Goal: Find specific page/section: Find specific page/section

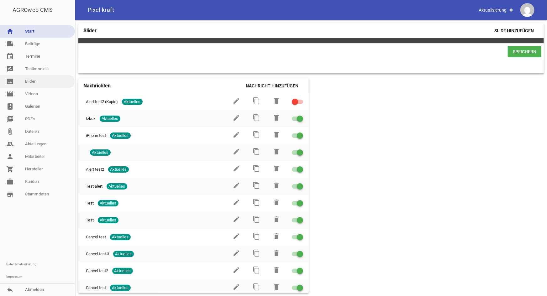
click at [31, 82] on link "image Bilder" at bounding box center [37, 81] width 75 height 13
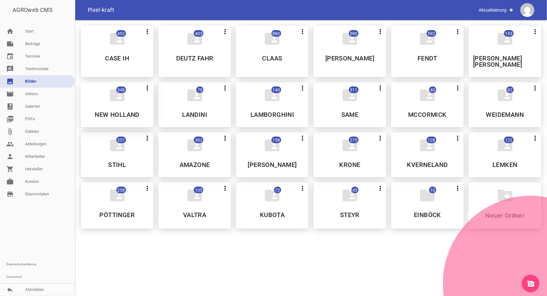
click at [132, 112] on h5 "NEW HOLLAND" at bounding box center [117, 115] width 45 height 6
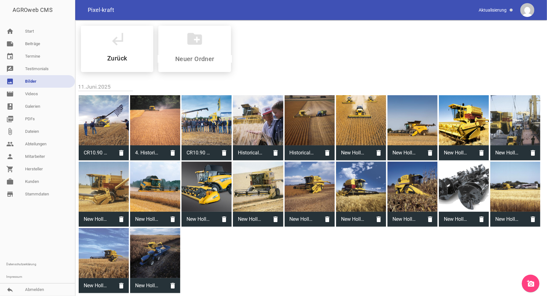
click at [115, 108] on div at bounding box center [104, 120] width 50 height 50
type input "CR10.90 Guinness World Record 1_691553.jpg"
type input "4912"
type input "7360"
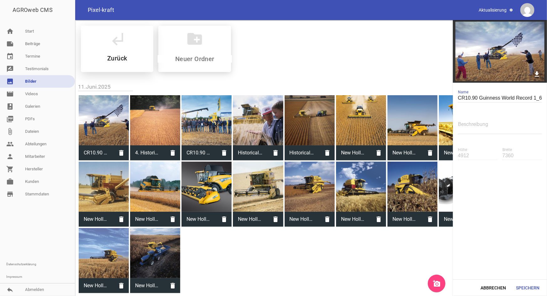
click at [114, 58] on h5 "Zurück" at bounding box center [117, 58] width 20 height 6
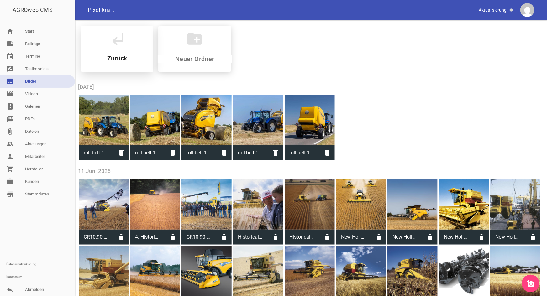
click at [118, 51] on div "subdirectory_arrow_left Zurück" at bounding box center [117, 49] width 72 height 46
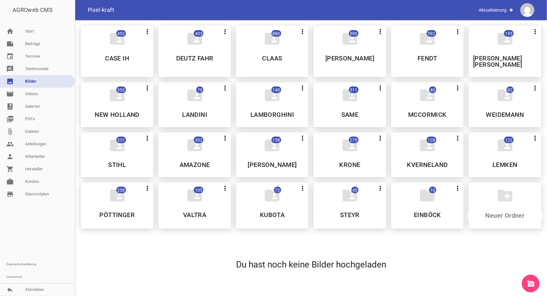
click at [124, 194] on icon "folder_shared" at bounding box center [117, 196] width 18 height 18
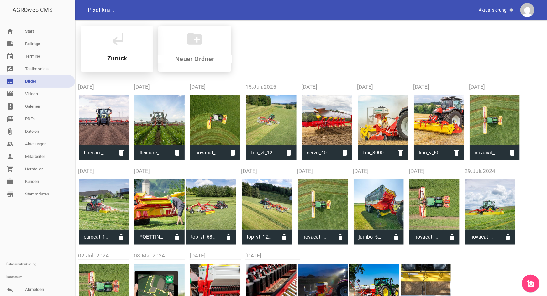
click at [115, 57] on h5 "Zurück" at bounding box center [117, 58] width 20 height 6
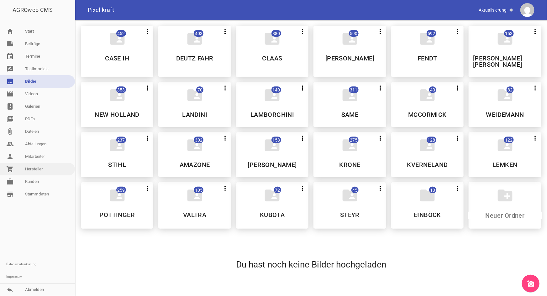
click at [39, 167] on link "shopping_cart Hersteller" at bounding box center [37, 169] width 75 height 13
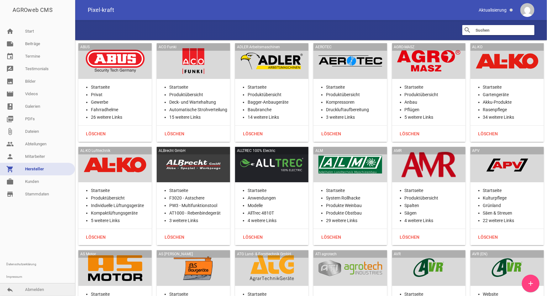
click at [27, 290] on link "reply Abmelden" at bounding box center [37, 290] width 75 height 13
